Goal: Information Seeking & Learning: Learn about a topic

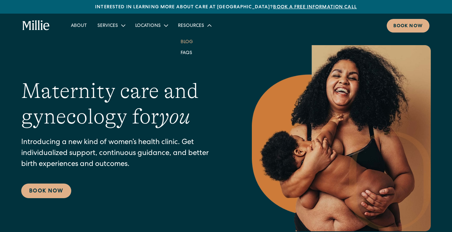
click at [185, 44] on link "Blog" at bounding box center [186, 41] width 23 height 11
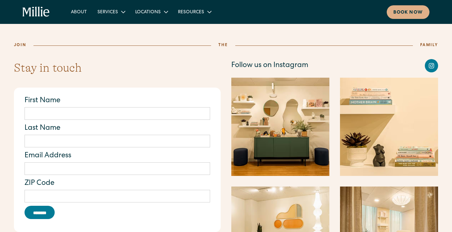
scroll to position [820, 0]
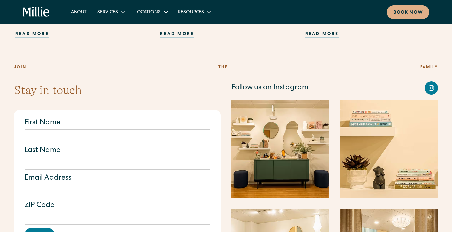
click at [266, 158] on img at bounding box center [281, 149] width 98 height 98
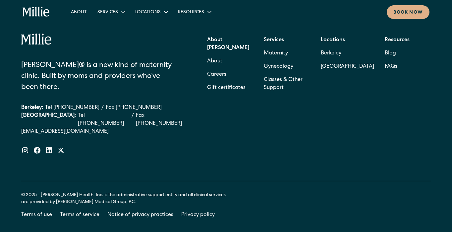
scroll to position [1139, 0]
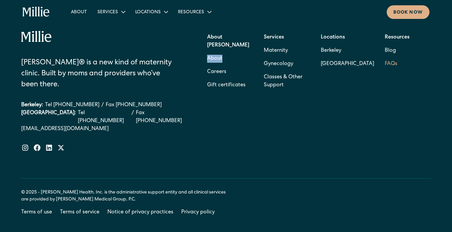
click at [389, 57] on link "FAQs" at bounding box center [391, 63] width 13 height 13
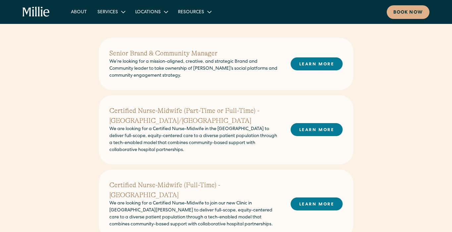
scroll to position [158, 0]
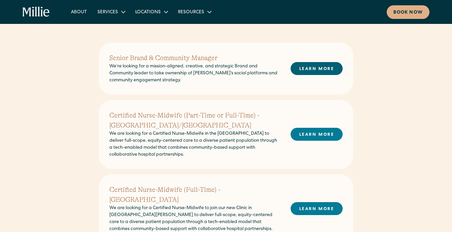
click at [315, 69] on link "LEARN MORE" at bounding box center [317, 68] width 52 height 13
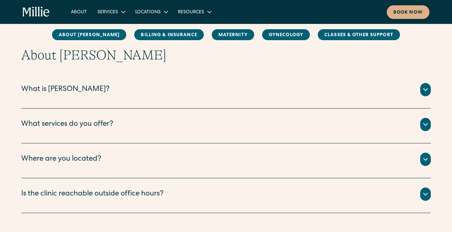
scroll to position [99, 0]
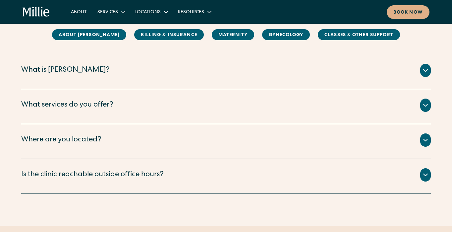
click at [53, 67] on div "What is Millie?" at bounding box center [65, 70] width 89 height 11
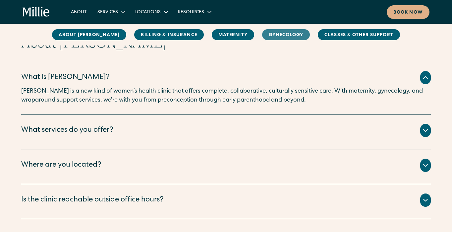
scroll to position [103, 0]
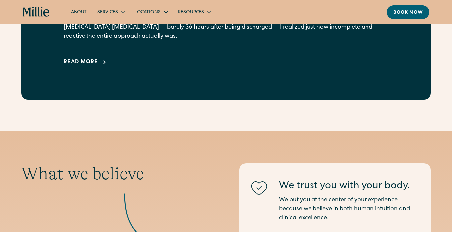
scroll to position [523, 0]
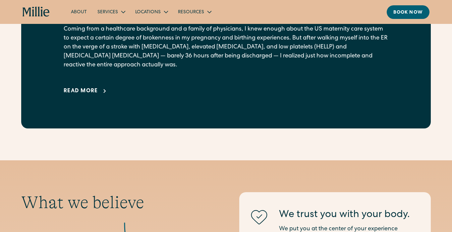
click at [71, 92] on div "Read more" at bounding box center [81, 91] width 34 height 8
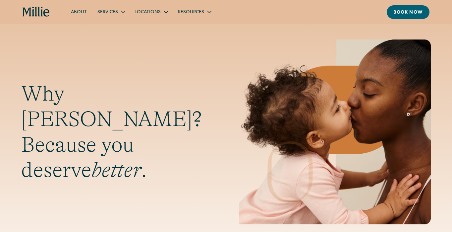
scroll to position [0, 0]
